Goal: Find specific page/section: Find specific page/section

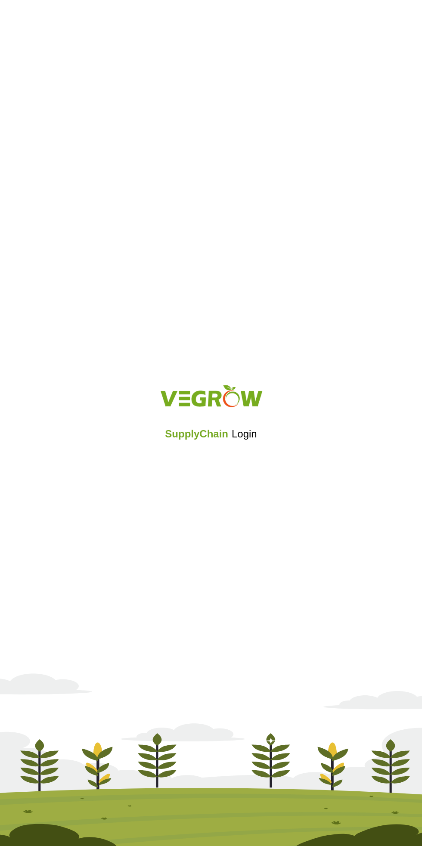
click at [226, 467] on div "SupplyChain Login" at bounding box center [211, 423] width 422 height 103
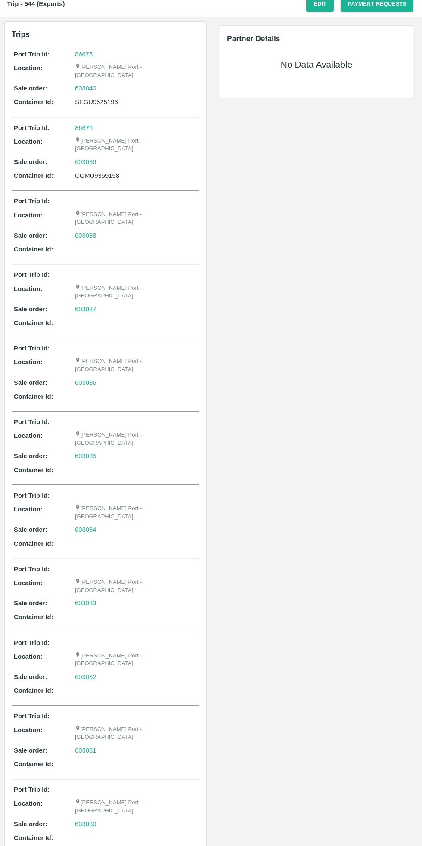
scroll to position [30, 0]
